Goal: Transaction & Acquisition: Download file/media

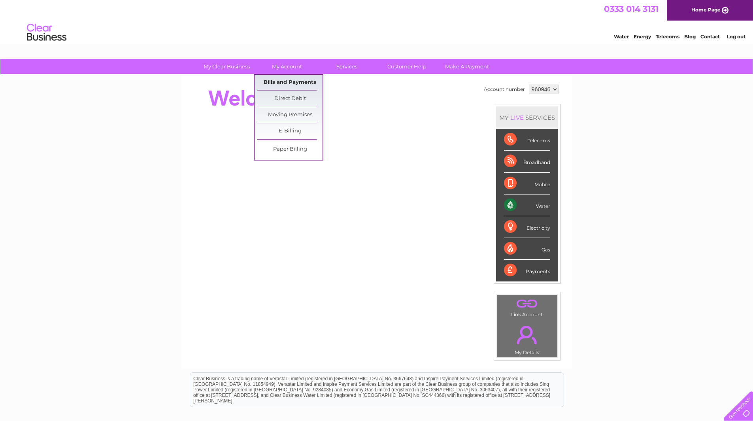
click at [296, 81] on link "Bills and Payments" at bounding box center [289, 83] width 65 height 16
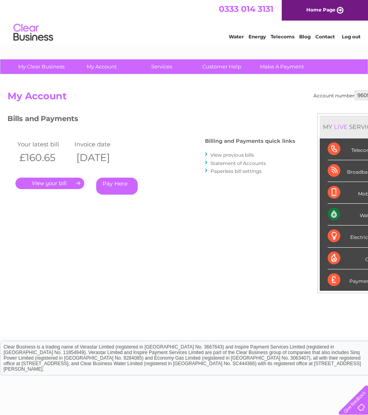
click at [224, 154] on link "View previous bills" at bounding box center [231, 155] width 43 height 6
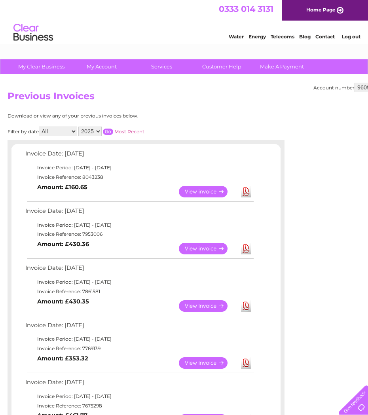
click at [102, 132] on select "2025 2024 2023 2022" at bounding box center [89, 130] width 23 height 9
select select "2024"
click at [79, 126] on select "2025 2024 2023 2022" at bounding box center [89, 130] width 23 height 9
click at [107, 133] on input "button" at bounding box center [108, 131] width 10 height 6
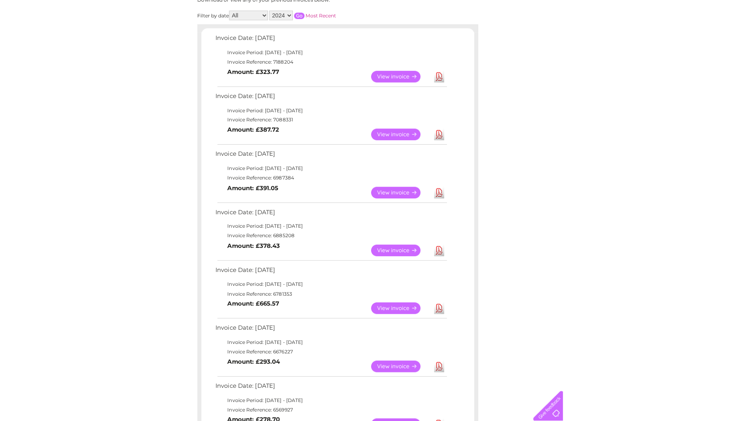
scroll to position [119, 0]
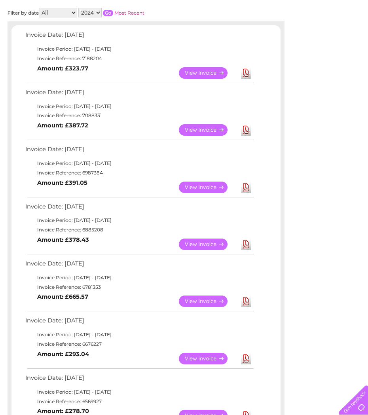
click at [246, 187] on link "Download" at bounding box center [246, 186] width 10 height 11
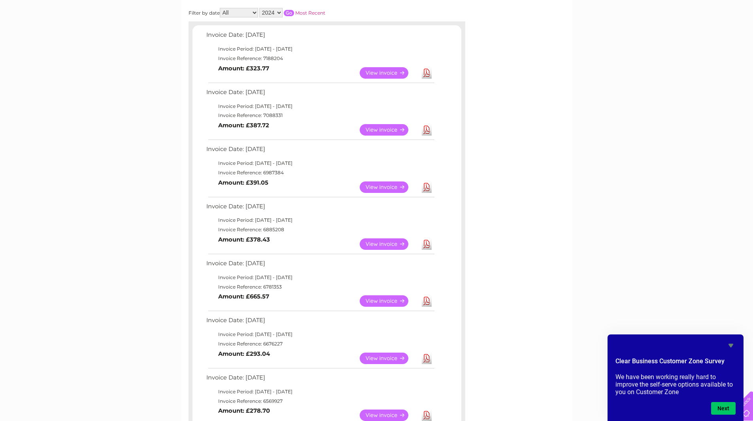
click at [367, 246] on link "Download" at bounding box center [427, 243] width 10 height 11
click at [367, 301] on link "Download" at bounding box center [427, 300] width 10 height 11
